Goal: Find specific page/section

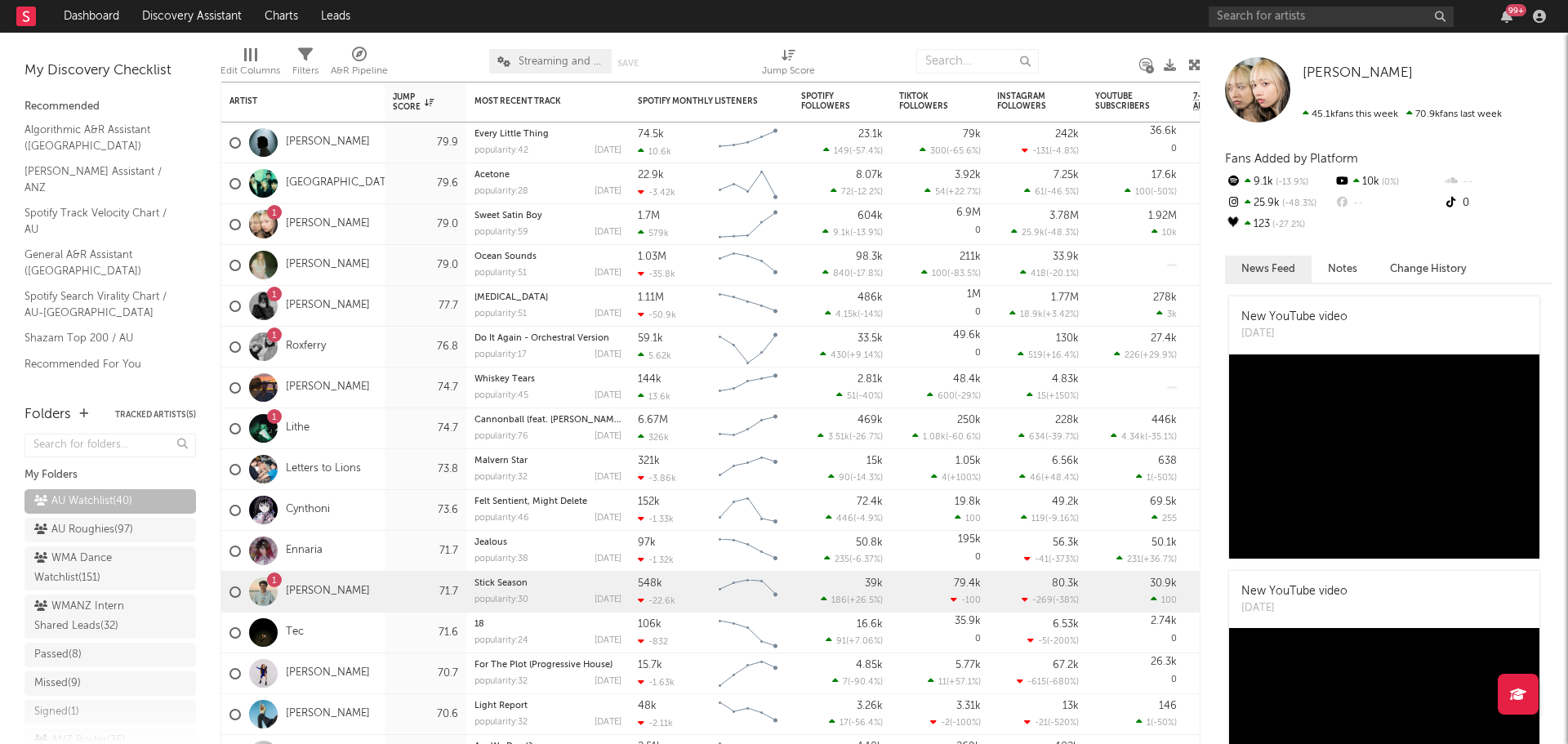
click at [334, 593] on div "1 [PERSON_NAME]" at bounding box center [303, 592] width 163 height 41
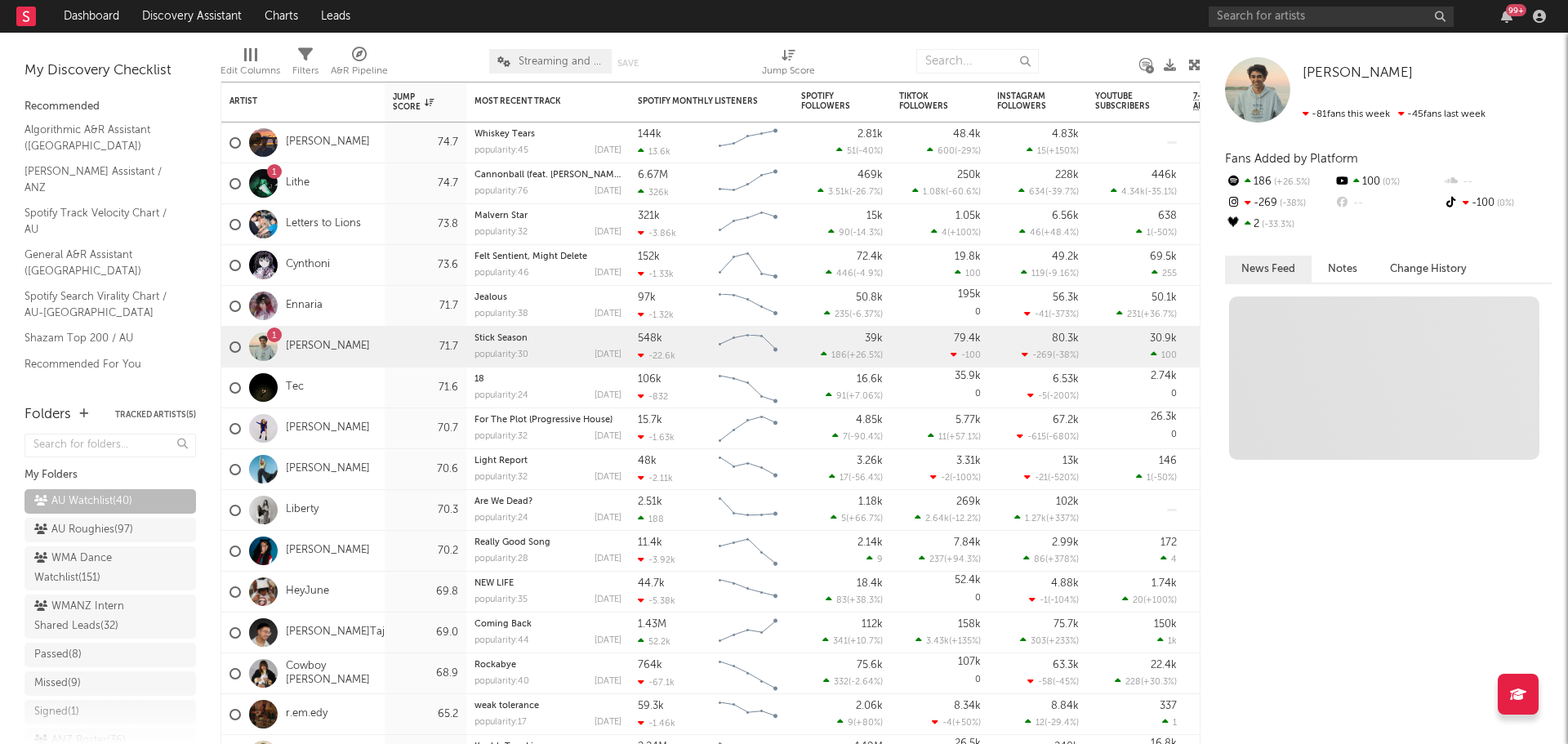
click at [362, 464] on div "[PERSON_NAME]" at bounding box center [303, 470] width 163 height 41
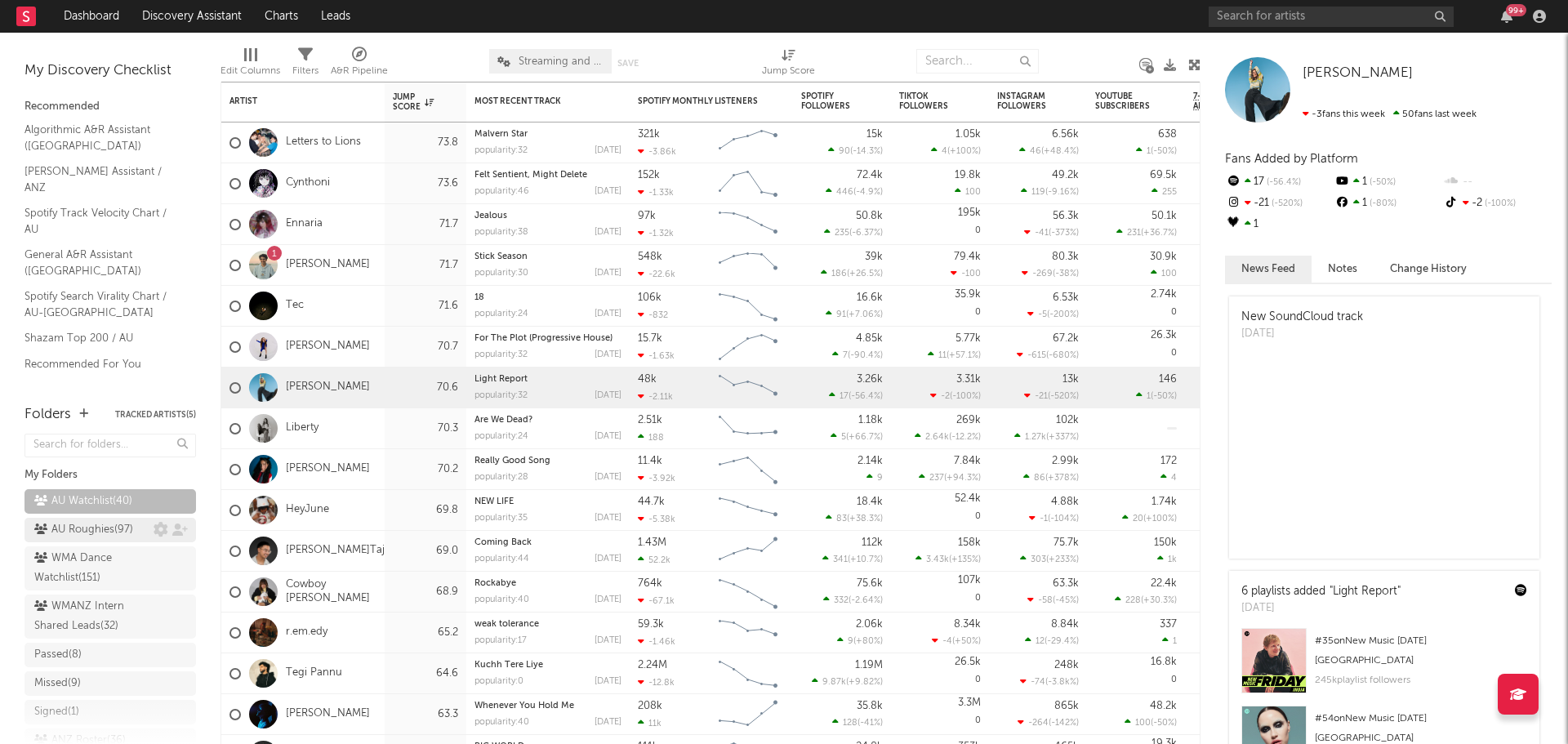
click at [80, 536] on div "AU Roughies ( 97 )" at bounding box center [83, 530] width 99 height 19
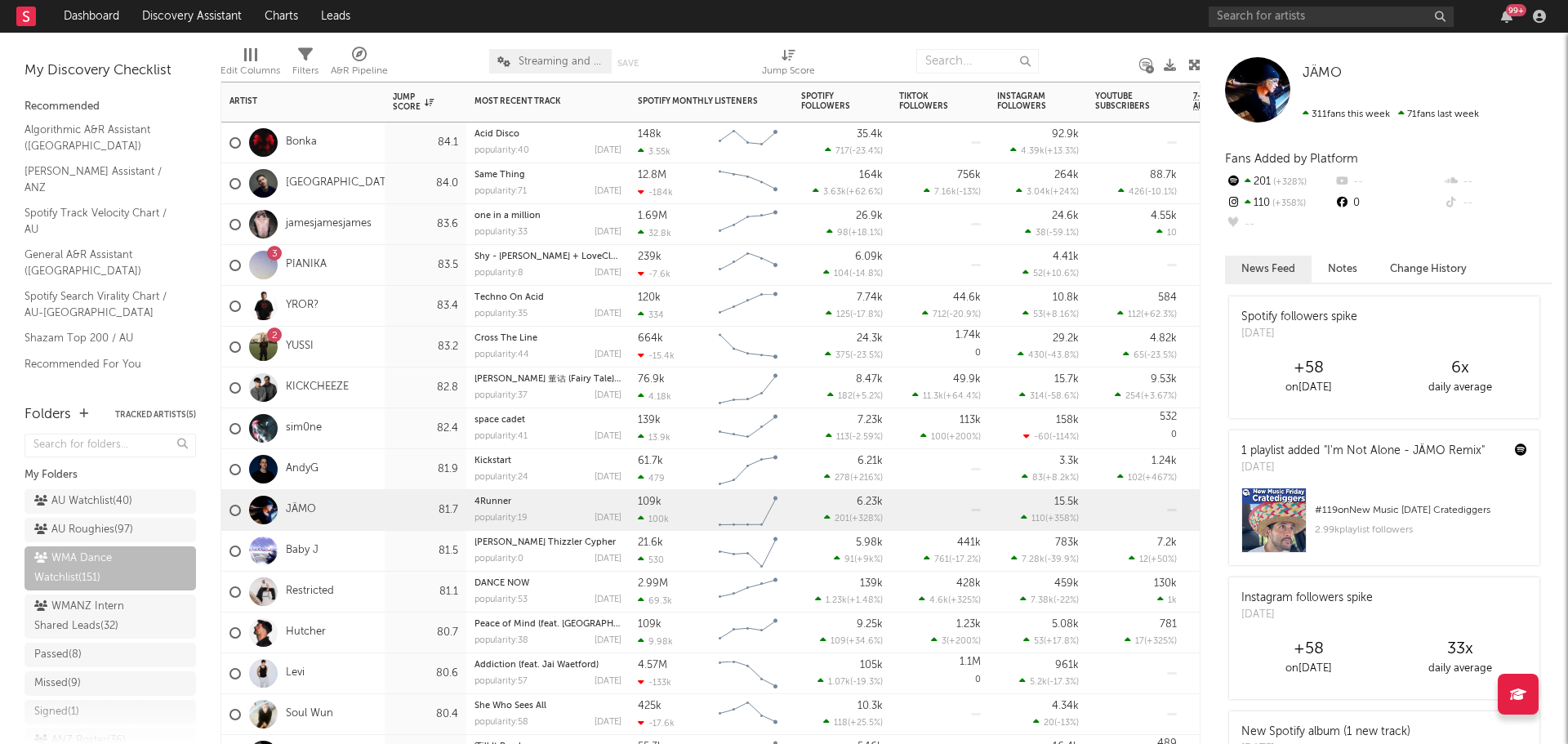
scroll to position [990, 0]
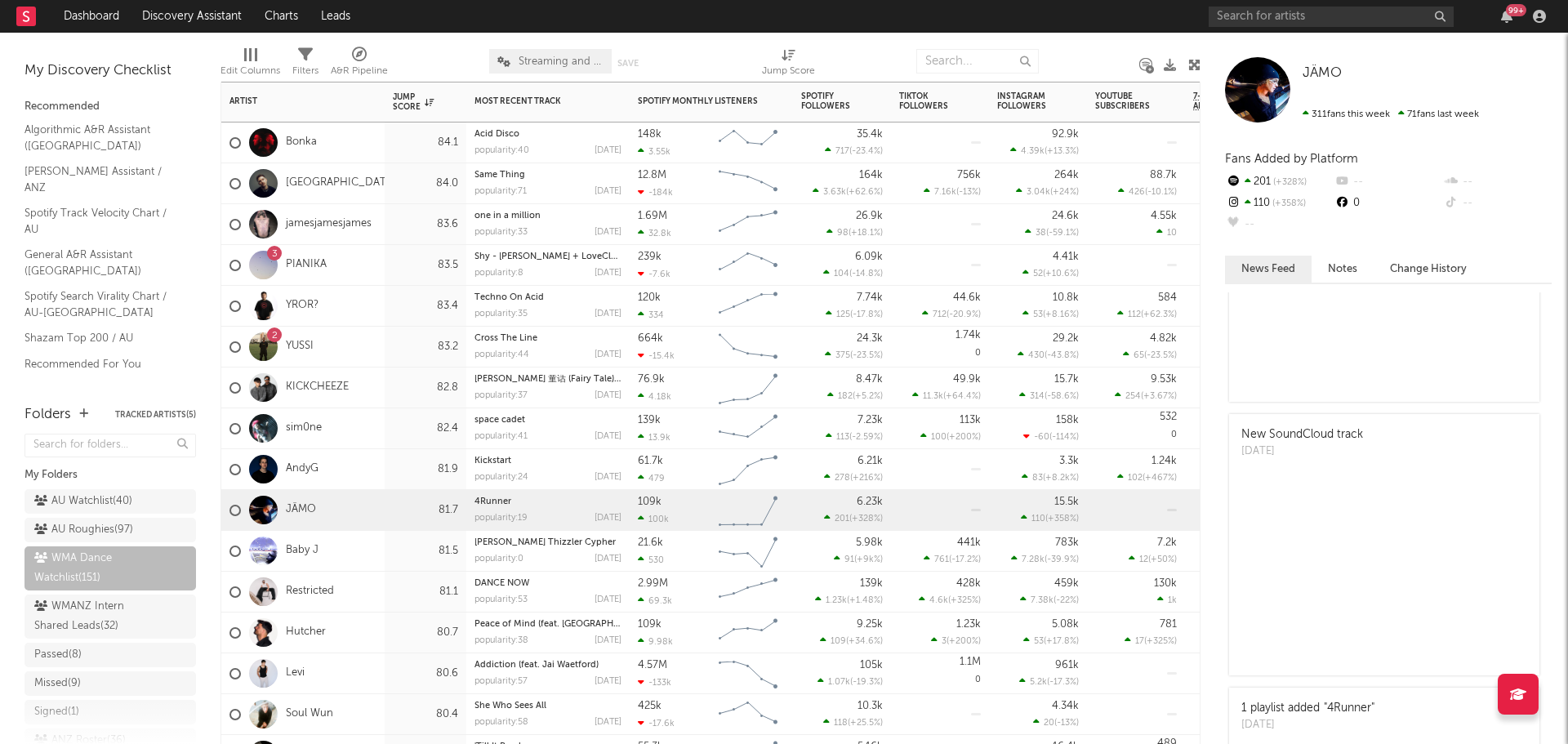
click at [384, 265] on div "83.5" at bounding box center [425, 266] width 82 height 41
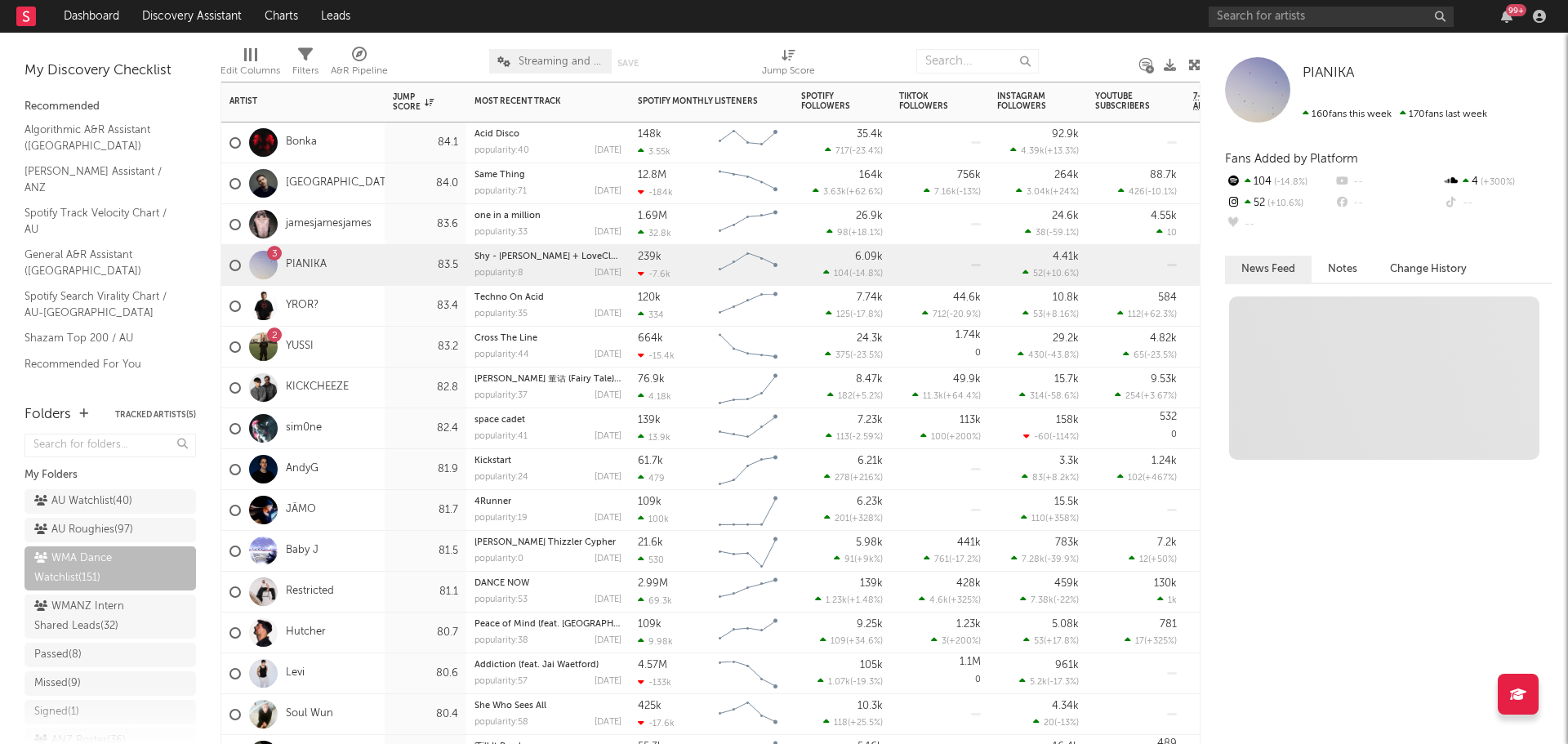
scroll to position [0, 0]
